Goal: Find specific page/section: Find specific page/section

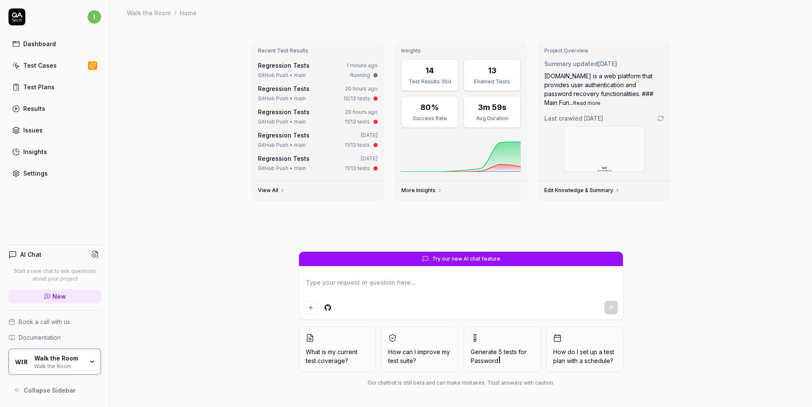
type textarea "*"
click at [291, 68] on link "Regression Tests" at bounding box center [284, 65] width 52 height 7
type textarea "*"
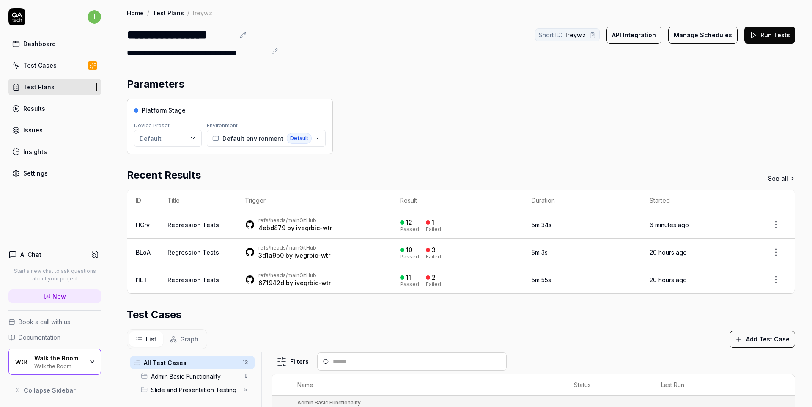
click at [187, 225] on link "Regression Tests" at bounding box center [194, 224] width 52 height 7
click at [197, 228] on td "Regression Tests" at bounding box center [197, 225] width 77 height 28
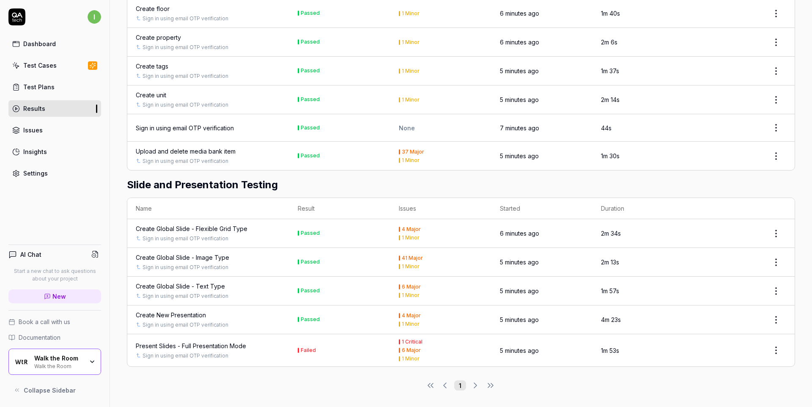
scroll to position [319, 0]
click at [221, 344] on div "Present Slides - Full Presentation Mode" at bounding box center [191, 345] width 110 height 9
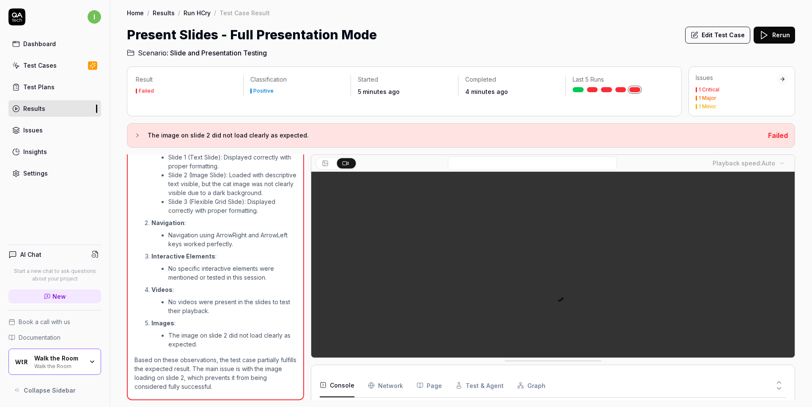
scroll to position [281, 0]
